Goal: Find specific page/section: Find specific page/section

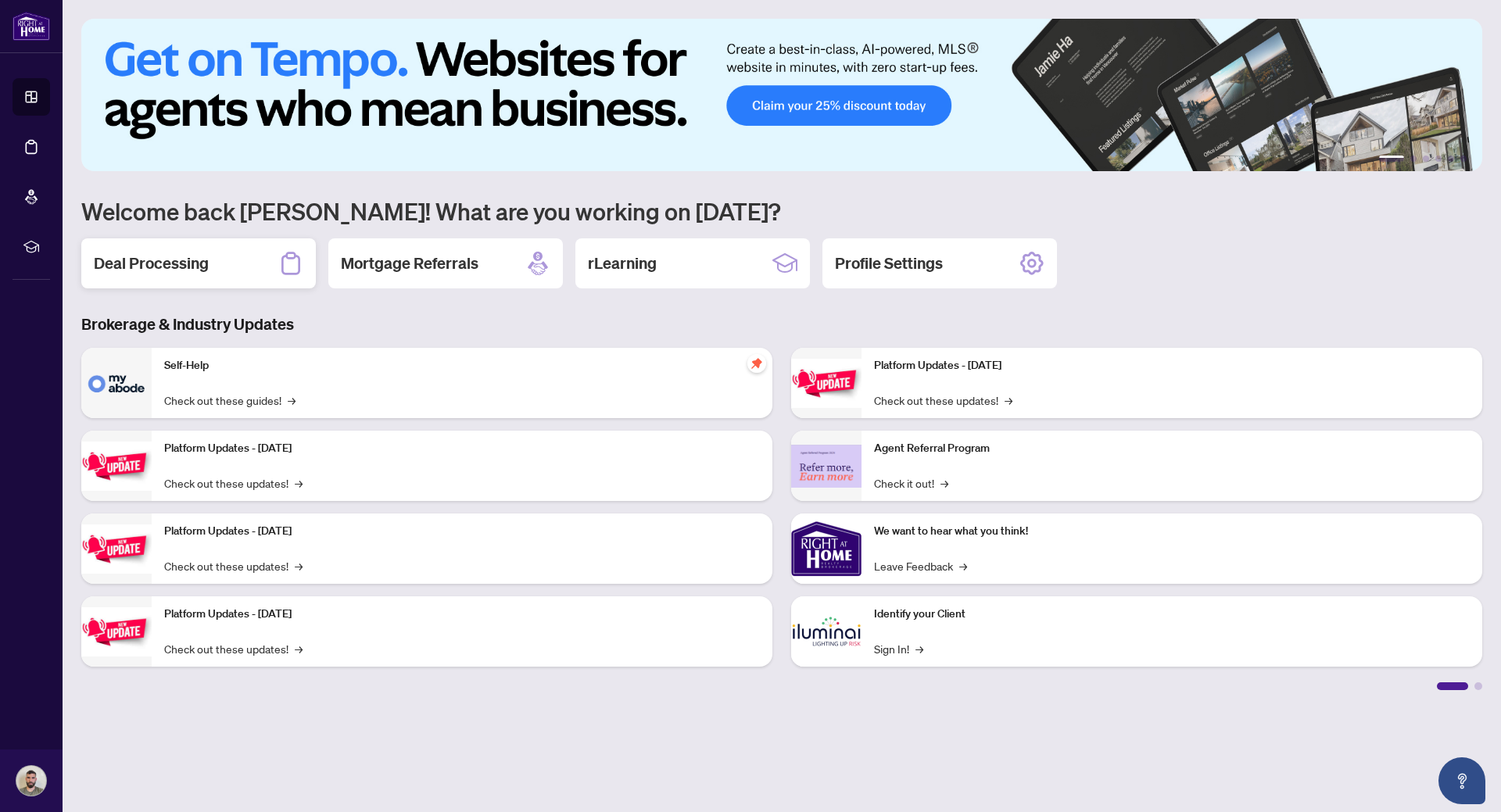
click at [138, 260] on h2 "Deal Processing" at bounding box center [152, 263] width 115 height 22
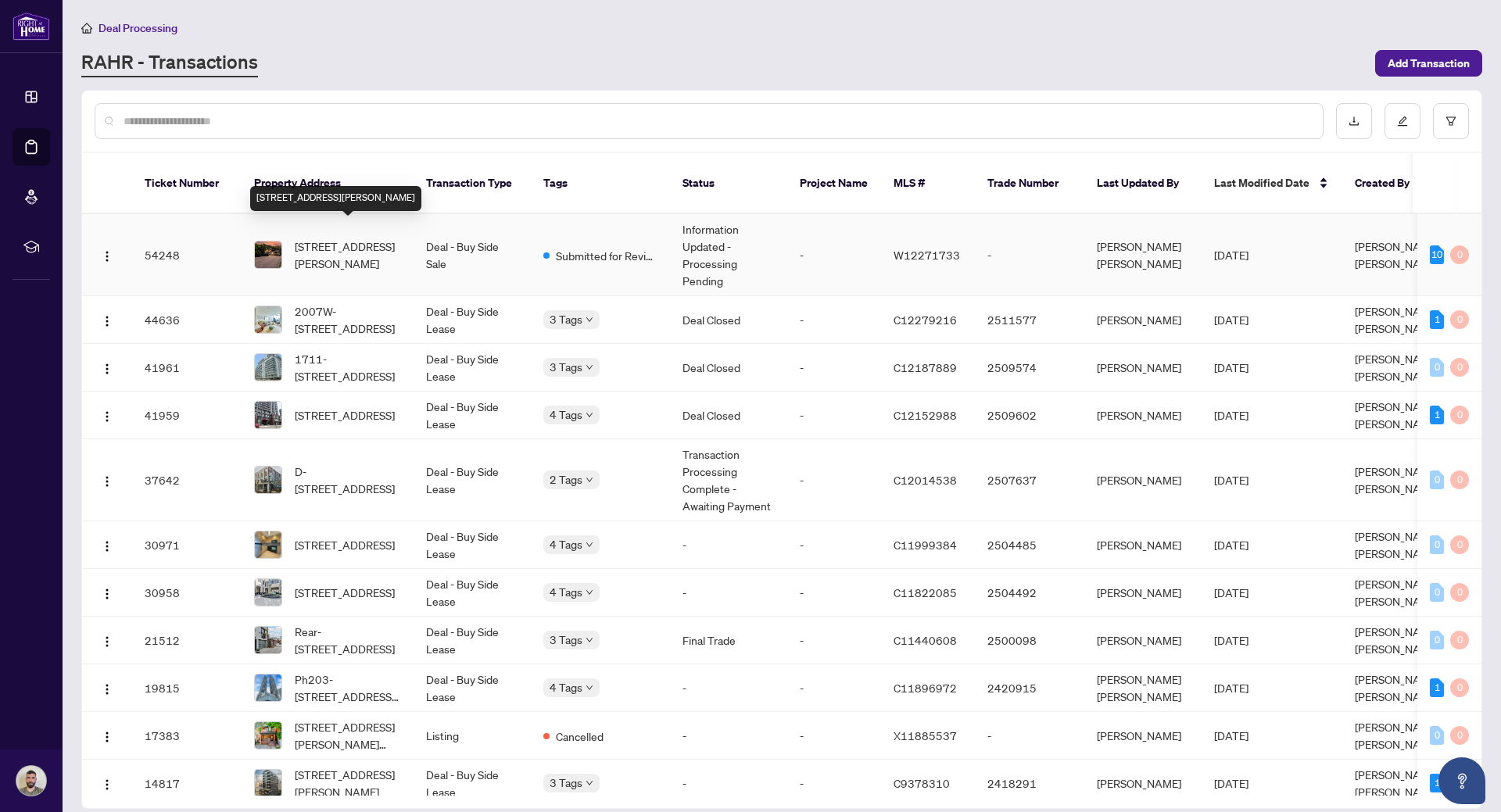
click at [343, 238] on span "[STREET_ADDRESS][PERSON_NAME]" at bounding box center [347, 255] width 106 height 34
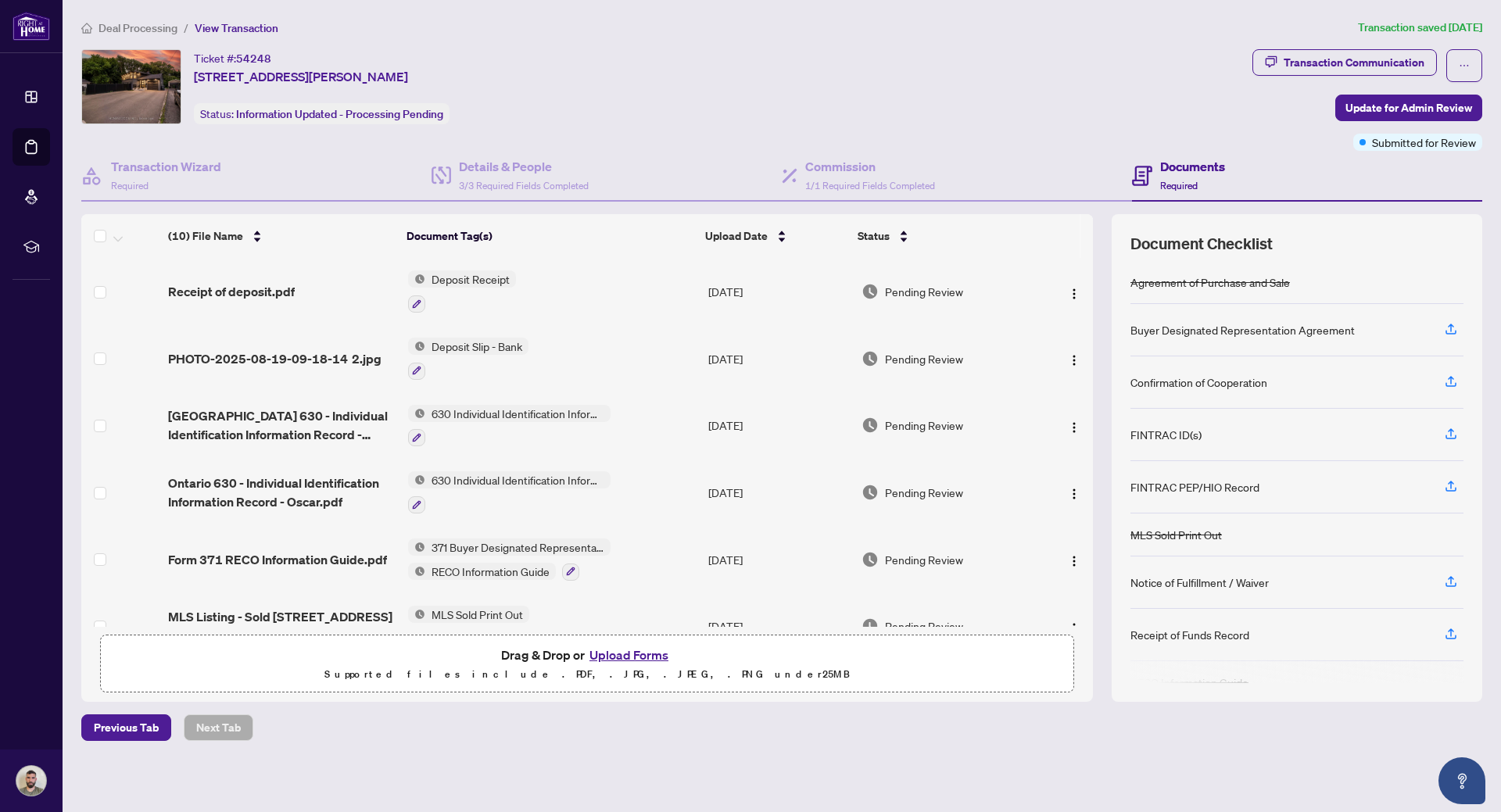
click at [144, 32] on span "Deal Processing" at bounding box center [137, 28] width 79 height 14
